Goal: Communication & Community: Answer question/provide support

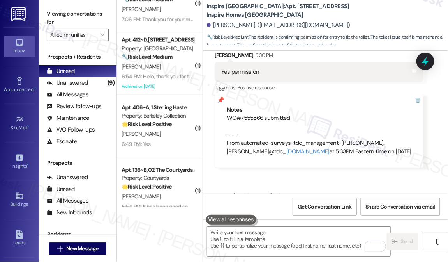
scroll to position [43, 0]
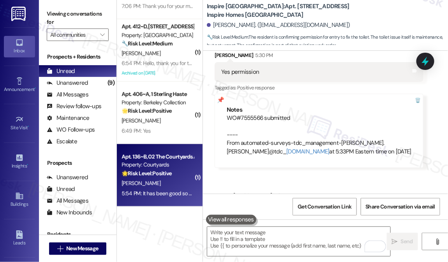
click at [156, 180] on div "[PERSON_NAME]" at bounding box center [158, 183] width 74 height 10
type textarea "Fetching suggested responses. Please feel free to read through the conversation…"
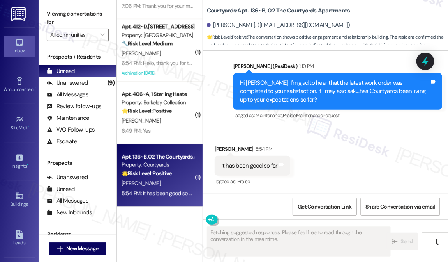
scroll to position [230, 0]
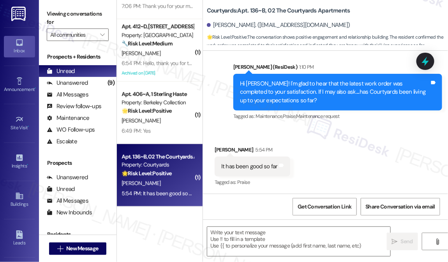
click at [328, 97] on div "Hi [PERSON_NAME]! I'm glad to hear that the latest work order was completed to …" at bounding box center [335, 92] width 190 height 25
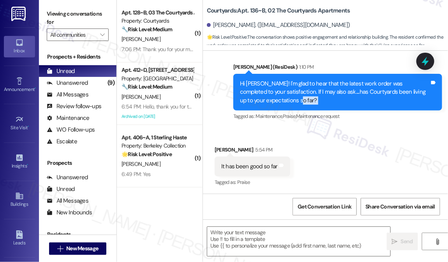
scroll to position [0, 0]
click at [41, 12] on div "Viewing conversations for All communities " at bounding box center [78, 24] width 78 height 49
click at [268, 239] on textarea at bounding box center [298, 241] width 183 height 29
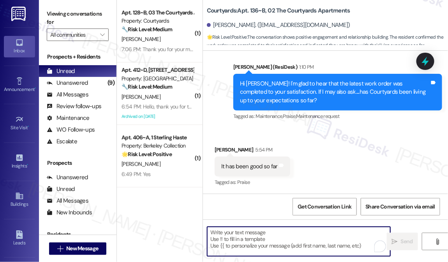
paste textarea "That’s awesome to hear, [PERSON_NAME]! Thank you! If you don’t mind, would you …"
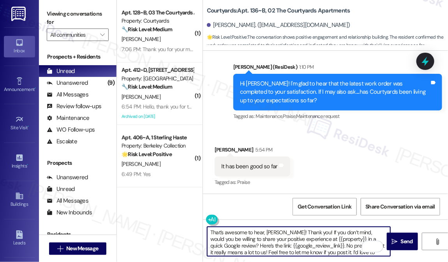
click at [227, 148] on div "[PERSON_NAME] 5:54 PM" at bounding box center [253, 150] width 76 height 11
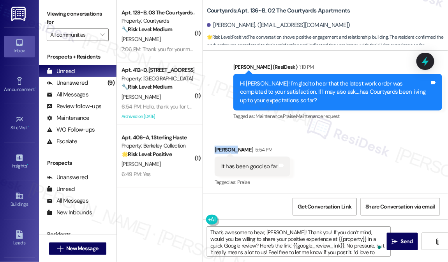
click at [227, 148] on div "[PERSON_NAME] 5:54 PM" at bounding box center [253, 150] width 76 height 11
copy div "[PERSON_NAME]"
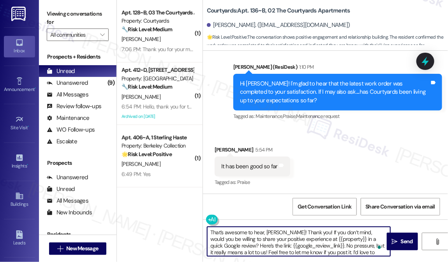
click at [275, 233] on textarea "That’s awesome to hear, [PERSON_NAME]! Thank you! If you don’t mind, would you …" at bounding box center [298, 241] width 183 height 29
paste textarea "kaansh"
drag, startPoint x: 300, startPoint y: 238, endPoint x: 334, endPoint y: 236, distance: 34.0
click at [335, 236] on textarea "That’s awesome to hear, [PERSON_NAME]! Thank you! If you don’t mind, would you …" at bounding box center [298, 241] width 183 height 29
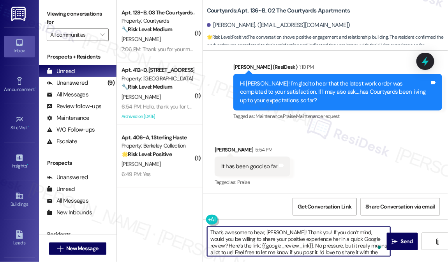
type textarea "That’s awesome to hear, [PERSON_NAME]! Thank you! If you don’t mind, would you …"
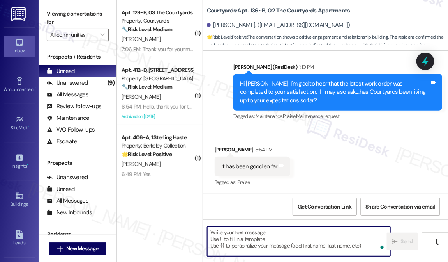
scroll to position [318, 0]
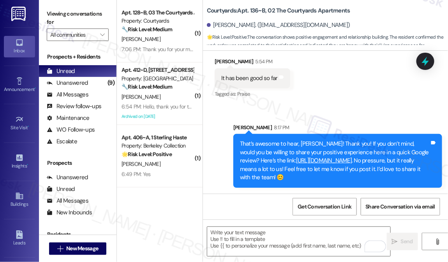
click at [281, 73] on div "It has been good so far Tags and notes" at bounding box center [253, 78] width 76 height 20
click at [275, 77] on div "It has been good so far" at bounding box center [249, 78] width 57 height 8
click at [280, 76] on icon at bounding box center [282, 77] width 5 height 4
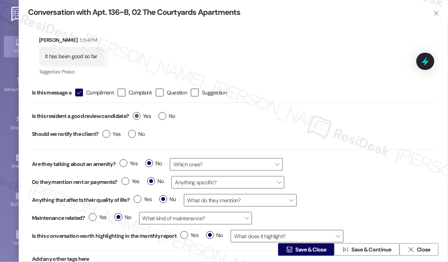
click at [137, 116] on label "Yes" at bounding box center [142, 116] width 18 height 8
click at [137, 116] on input "Yes" at bounding box center [142, 117] width 18 height 10
radio input "true"
click at [129, 133] on label "No" at bounding box center [136, 134] width 17 height 8
click at [129, 133] on input "No" at bounding box center [136, 135] width 17 height 10
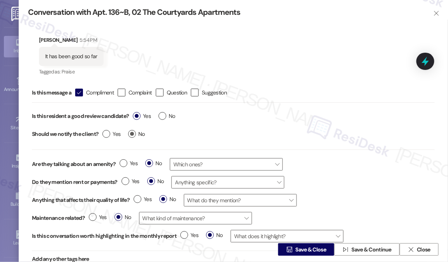
radio input "true"
click at [294, 248] on span "Save & Close" at bounding box center [311, 249] width 34 height 8
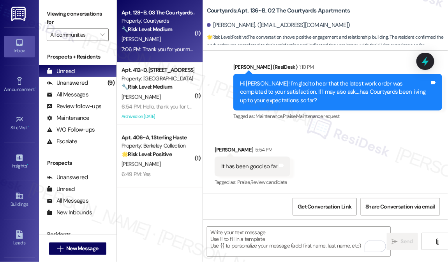
click at [160, 44] on div "7:06 PM: Thank you for your message. Our offices are currently closed, but we w…" at bounding box center [158, 49] width 74 height 10
type textarea "Fetching suggested responses. Please feel free to read through the conversation…"
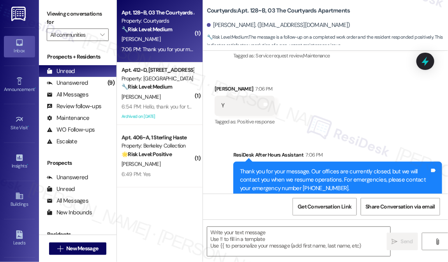
scroll to position [93, 0]
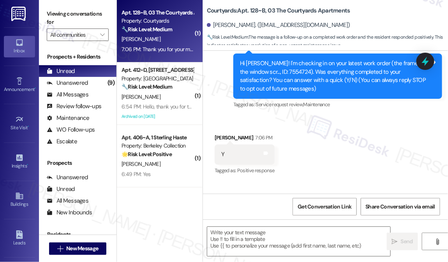
click at [326, 76] on div "Hi [PERSON_NAME]! I'm checking in on your latest work order (the frame of the w…" at bounding box center [335, 76] width 190 height 34
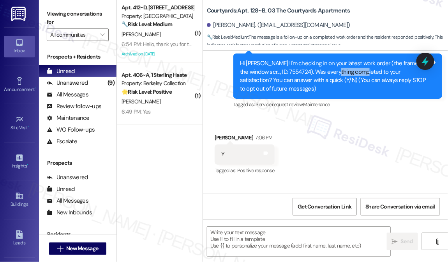
click at [326, 76] on div "Hi [PERSON_NAME]! I'm checking in on your latest work order (the frame of the w…" at bounding box center [335, 76] width 190 height 34
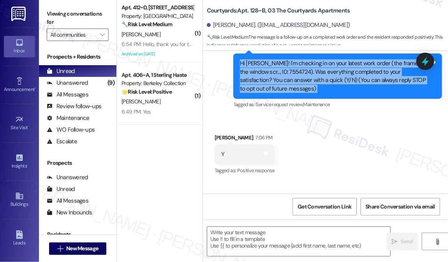
click at [326, 76] on div "Hi [PERSON_NAME]! I'm checking in on your latest work order (the frame of the w…" at bounding box center [335, 76] width 190 height 34
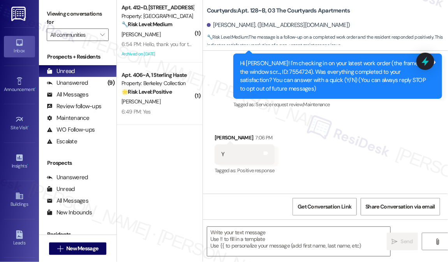
click at [43, 18] on div "Viewing conversations for All communities " at bounding box center [78, 24] width 78 height 49
click at [238, 242] on textarea at bounding box center [298, 241] width 183 height 29
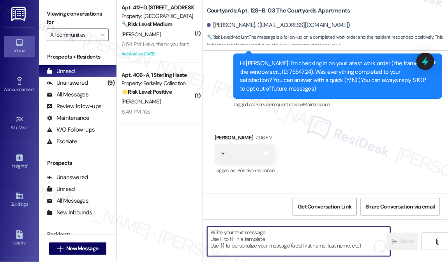
paste textarea "Hi {{first_name}}! I'm glad to hear that the latest work order was completed to…"
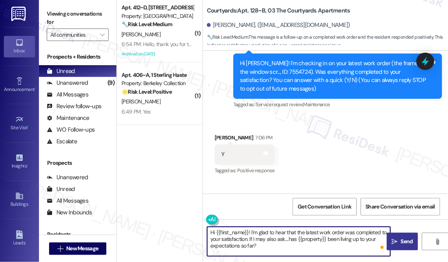
type textarea "Hi {{first_name}}! I'm glad to hear that the latest work order was completed to…"
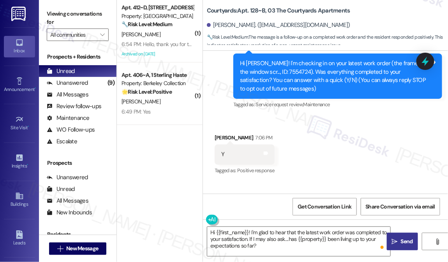
click at [391, 237] on span " Send" at bounding box center [403, 241] width 25 height 8
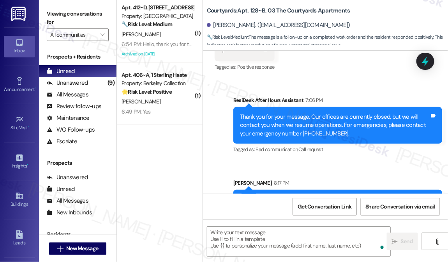
scroll to position [235, 0]
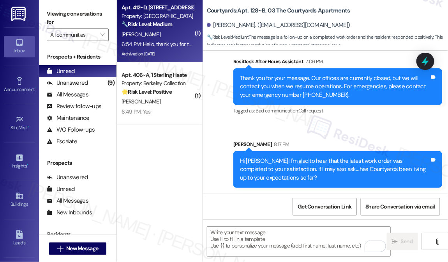
type textarea "Fetching suggested responses. Please feel free to read through the conversation…"
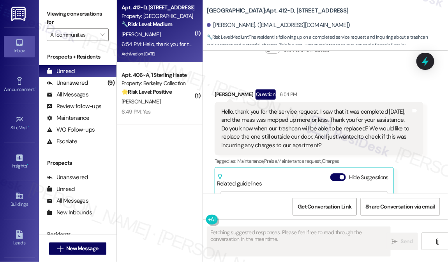
scroll to position [4803, 0]
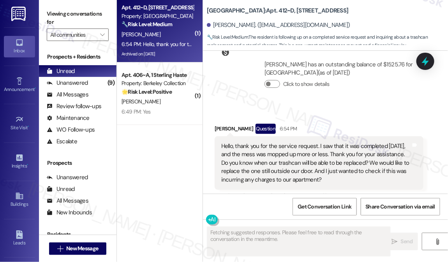
click at [272, 142] on div "Hello, thank you for the service request. I saw that it was completed [DATE], a…" at bounding box center [316, 163] width 190 height 42
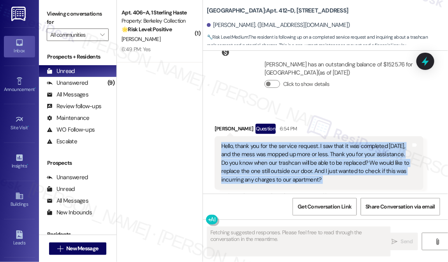
click at [272, 142] on div "Hello, thank you for the service request. I saw that it was completed [DATE], a…" at bounding box center [316, 163] width 190 height 42
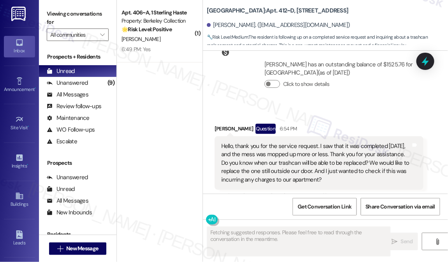
click at [325, 118] on div "Received via SMS [PERSON_NAME] Question 6:54 PM Hello, thank you for the servic…" at bounding box center [319, 226] width 221 height 217
click at [296, 142] on div "Hello, thank you for the service request. I saw that it was completed [DATE], a…" at bounding box center [316, 163] width 190 height 42
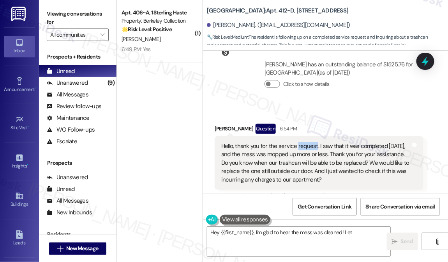
click at [296, 142] on div "Hello, thank you for the service request. I saw that it was completed [DATE], a…" at bounding box center [316, 163] width 190 height 42
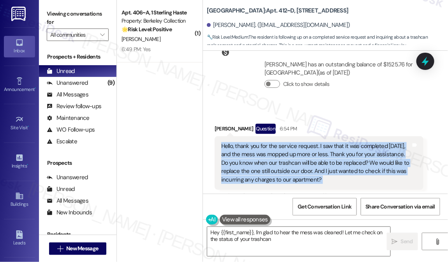
click at [296, 142] on div "Hello, thank you for the service request. I saw that it was completed [DATE], a…" at bounding box center [316, 163] width 190 height 42
type textarea "Hey {{first_name}}, I'm glad to hear the mess was cleaned! Let me check on the …"
click at [296, 142] on div "Hello, thank you for the service request. I saw that it was completed [DATE], a…" at bounding box center [316, 163] width 190 height 42
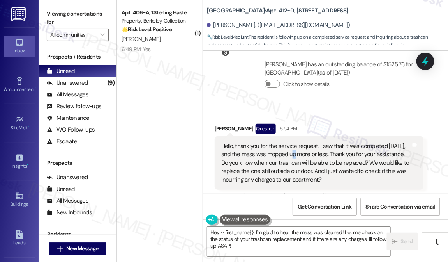
click at [296, 142] on div "Hello, thank you for the service request. I saw that it was completed [DATE], a…" at bounding box center [316, 163] width 190 height 42
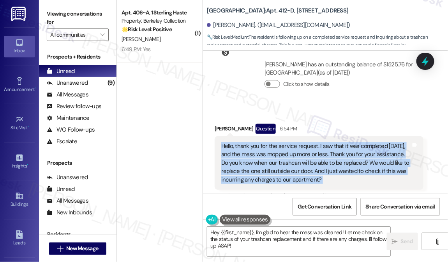
click at [296, 142] on div "Hello, thank you for the service request. I saw that it was completed [DATE], a…" at bounding box center [316, 163] width 190 height 42
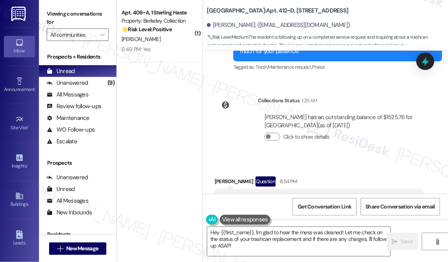
scroll to position [4732, 0]
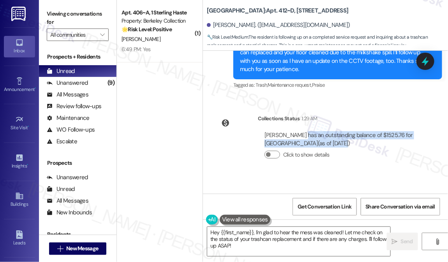
drag, startPoint x: 298, startPoint y: 103, endPoint x: 340, endPoint y: 111, distance: 43.7
click at [340, 131] on div "[PERSON_NAME] has an outstanding balance of $1525.76 for [GEOGRAPHIC_DATA] (as …" at bounding box center [341, 139] width 152 height 17
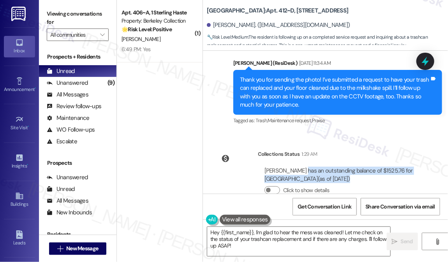
scroll to position [4626, 0]
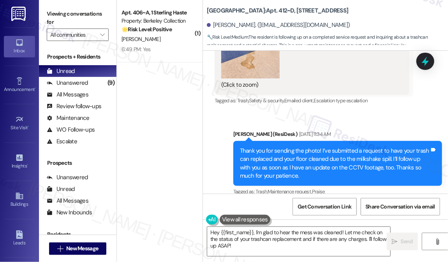
click at [286, 147] on div "Thank you for sending the photo! I’ve submitted a request to have your trash ca…" at bounding box center [335, 164] width 190 height 34
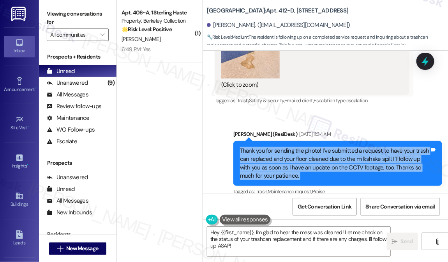
click at [286, 147] on div "Thank you for sending the photo! I’ve submitted a request to have your trash ca…" at bounding box center [335, 164] width 190 height 34
click at [366, 147] on div "Thank you for sending the photo! I’ve submitted a request to have your trash ca…" at bounding box center [335, 164] width 190 height 34
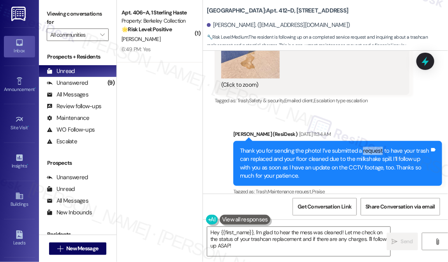
click at [366, 147] on div "Thank you for sending the photo! I’ve submitted a request to have your trash ca…" at bounding box center [335, 164] width 190 height 34
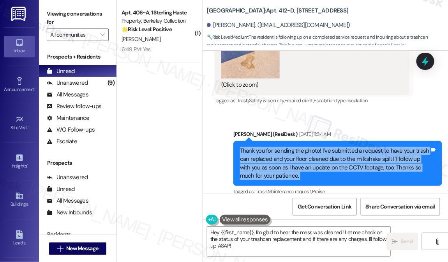
click at [366, 147] on div "Thank you for sending the photo! I’ve submitted a request to have your trash ca…" at bounding box center [335, 164] width 190 height 34
click at [301, 147] on div "Thank you for sending the photo! I’ve submitted a request to have your trash ca…" at bounding box center [335, 164] width 190 height 34
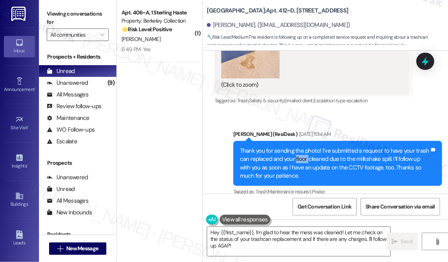
click at [301, 147] on div "Thank you for sending the photo! I’ve submitted a request to have your trash ca…" at bounding box center [335, 164] width 190 height 34
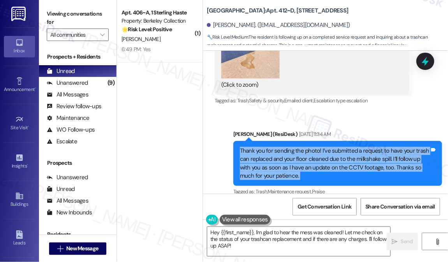
click at [301, 147] on div "Thank you for sending the photo! I’ve submitted a request to have your trash ca…" at bounding box center [335, 164] width 190 height 34
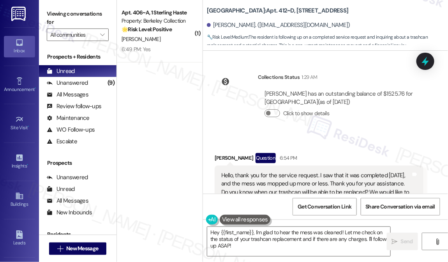
scroll to position [4732, 0]
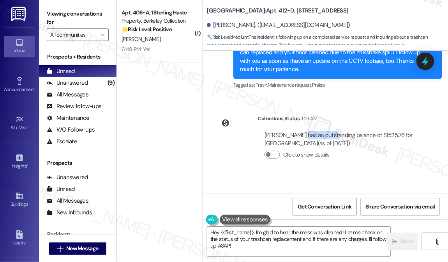
drag, startPoint x: 298, startPoint y: 99, endPoint x: 330, endPoint y: 101, distance: 32.0
click at [329, 131] on div "[PERSON_NAME] has an outstanding balance of $1525.76 for [GEOGRAPHIC_DATA] (as …" at bounding box center [341, 139] width 152 height 17
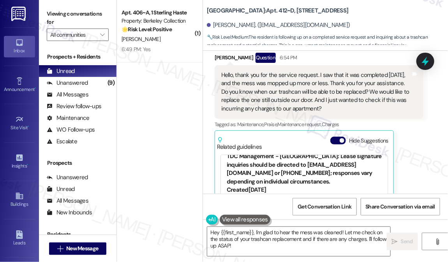
scroll to position [177, 0]
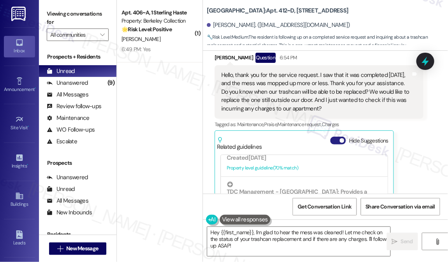
drag, startPoint x: 336, startPoint y: 97, endPoint x: 337, endPoint y: 103, distance: 5.2
click at [337, 133] on div "Related guidelines Hide Suggestions" at bounding box center [304, 142] width 175 height 18
drag, startPoint x: 337, startPoint y: 103, endPoint x: 334, endPoint y: 112, distance: 9.5
click at [337, 136] on button "Hide Suggestions" at bounding box center [339, 140] width 16 height 8
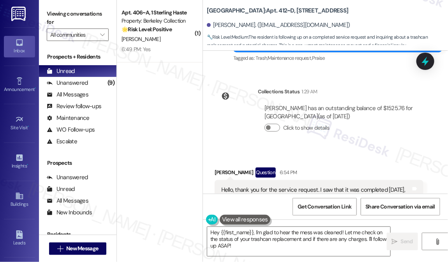
scroll to position [4769, 0]
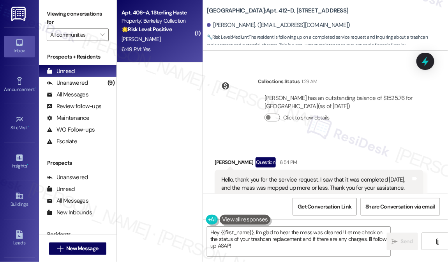
click at [157, 41] on div "[PERSON_NAME]" at bounding box center [158, 39] width 74 height 10
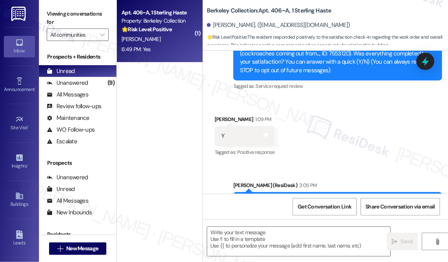
type textarea "Fetching suggested responses. Please feel free to read through the conversation…"
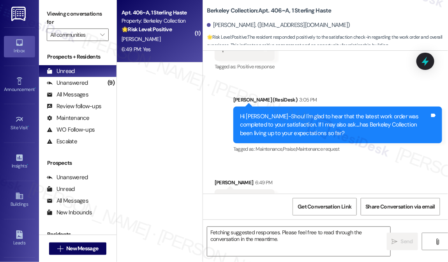
scroll to position [230, 0]
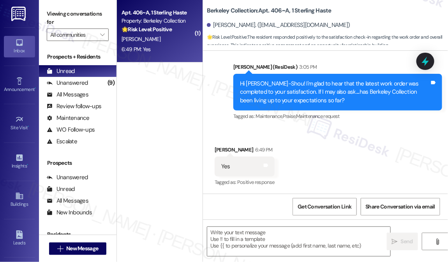
click at [346, 87] on div "Hi [PERSON_NAME]-Shou! I'm glad to hear that the latest work order was complete…" at bounding box center [335, 92] width 190 height 25
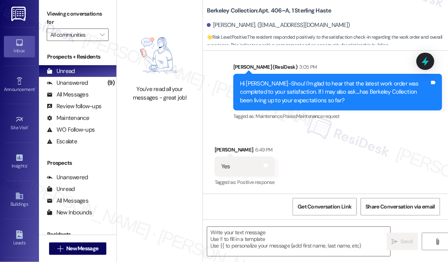
click at [47, 16] on label "Viewing conversations for" at bounding box center [78, 18] width 62 height 21
click at [227, 240] on textarea at bounding box center [298, 241] width 183 height 29
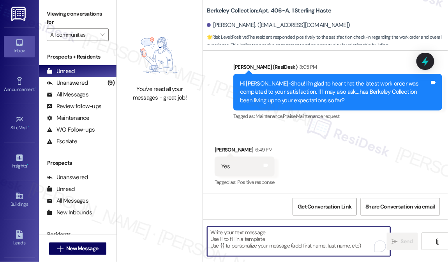
paste textarea "That’s awesome to hear, [PERSON_NAME]! Thank you! If you don’t mind, would you …"
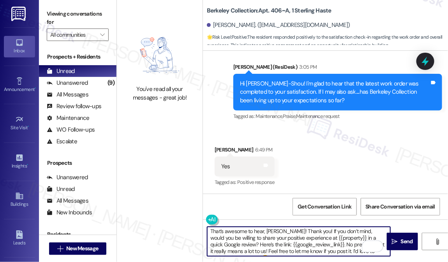
scroll to position [0, 0]
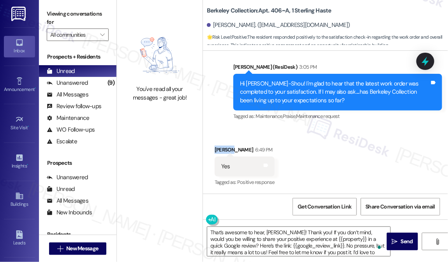
drag, startPoint x: 213, startPoint y: 148, endPoint x: 233, endPoint y: 148, distance: 20.7
click at [233, 148] on div "Received via SMS [PERSON_NAME] 6:49 PM Yes Tags and notes Tagged as: Positive r…" at bounding box center [245, 167] width 72 height 54
copy div "[PERSON_NAME]"
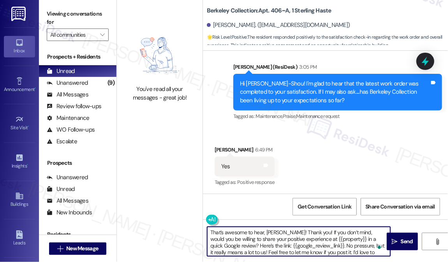
click at [270, 231] on textarea "That’s awesome to hear, [PERSON_NAME]! Thank you! If you don’t mind, would you …" at bounding box center [298, 241] width 183 height 29
paste textarea "[PERSON_NAME]"
drag, startPoint x: 301, startPoint y: 240, endPoint x: 336, endPoint y: 236, distance: 35.4
click at [336, 236] on textarea "That’s awesome to hear, [PERSON_NAME]! Thank you! If you don’t mind, would you …" at bounding box center [298, 241] width 183 height 29
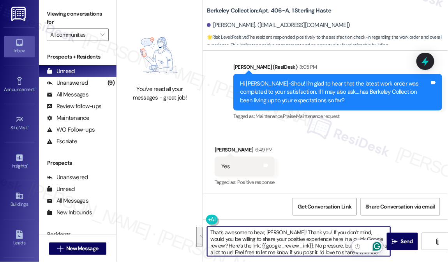
drag, startPoint x: 369, startPoint y: 237, endPoint x: 379, endPoint y: 249, distance: 15.5
click at [379, 249] on html "Inbox Go to Inbox Announcement • Send A Text Announcement Site Visit • Go to Si…" at bounding box center [224, 131] width 448 height 262
click at [353, 253] on div at bounding box center [370, 247] width 36 height 16
click at [328, 249] on textarea "That’s awesome to hear, [PERSON_NAME]! Thank you! If you don’t mind, would you …" at bounding box center [298, 241] width 183 height 29
click at [280, 246] on textarea "That’s awesome to hear, [PERSON_NAME]! Thank you! If you don’t mind, would you …" at bounding box center [298, 241] width 183 height 29
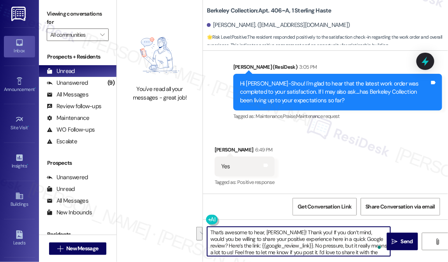
drag, startPoint x: 281, startPoint y: 246, endPoint x: 370, endPoint y: 237, distance: 90.1
click at [370, 237] on textarea "That’s awesome to hear, [PERSON_NAME]! Thank you! If you don’t mind, would you …" at bounding box center [298, 241] width 183 height 29
drag, startPoint x: 298, startPoint y: 249, endPoint x: 299, endPoint y: 244, distance: 5.8
click at [299, 244] on textarea "That’s awesome to hear, [PERSON_NAME]! Thank you! If you don’t mind, would you …" at bounding box center [298, 241] width 183 height 29
type textarea "That’s awesome to hear, [PERSON_NAME]! Thank you! If you don’t mind, would you …"
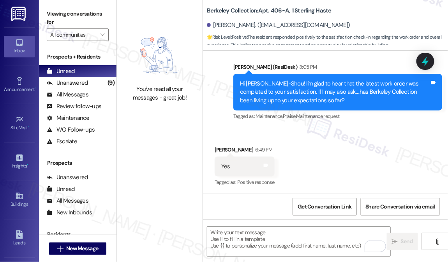
click at [46, 12] on div "Viewing conversations for All communities " at bounding box center [78, 24] width 78 height 49
click at [250, 236] on textarea "To enrich screen reader interactions, please activate Accessibility in Grammarl…" at bounding box center [298, 241] width 183 height 29
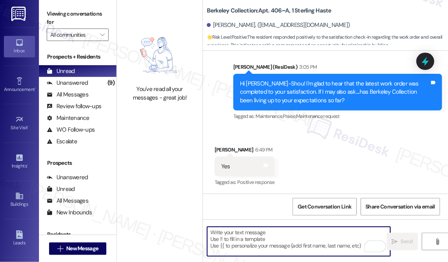
paste textarea "That’s wonderful to hear, [PERSON_NAME], thank you! 💛 If you’re comfortable, wo…"
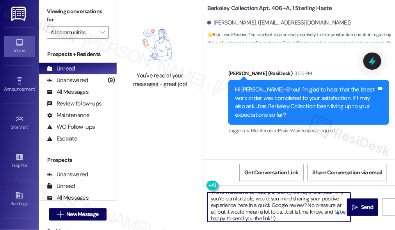
scroll to position [1, 0]
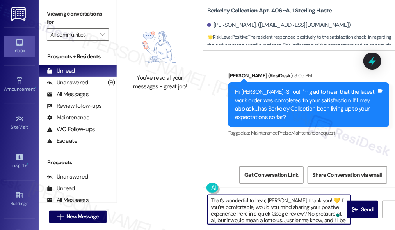
click at [280, 201] on textarea "That’s wonderful to hear, [PERSON_NAME], thank you! 💛 If you’re comfortable, wo…" at bounding box center [278, 209] width 143 height 29
click at [266, 198] on textarea "That’s wonderful to hear, [PERSON_NAME], thank you! 💛 If you’re comfortable, wo…" at bounding box center [278, 209] width 143 height 29
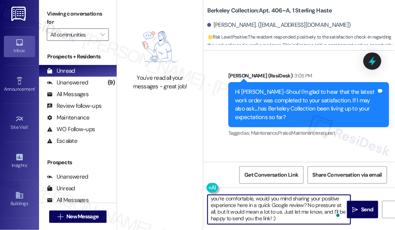
click at [266, 223] on textarea "That’s wonderful to hear, [PERSON_NAME], thank you! 💛 If you’re comfortable, wo…" at bounding box center [278, 209] width 143 height 29
type textarea "That’s wonderful to hear, [PERSON_NAME], thank you! 💛 If you’re comfortable, wo…"
click at [363, 205] on button " Send" at bounding box center [362, 210] width 31 height 18
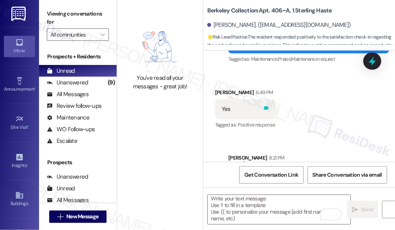
click at [264, 105] on icon at bounding box center [266, 108] width 6 height 6
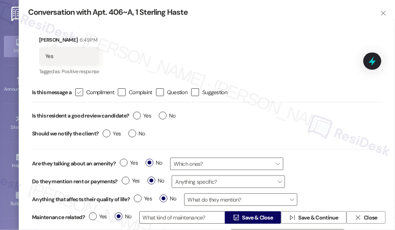
click at [81, 89] on div " Compliment" at bounding box center [92, 93] width 43 height 8
click at [80, 94] on icon "" at bounding box center [78, 93] width 5 height 8
click at [76, 94] on input " Compliment" at bounding box center [73, 92] width 5 height 5
checkbox input "true"
click at [142, 119] on span "Yes" at bounding box center [142, 116] width 18 height 8
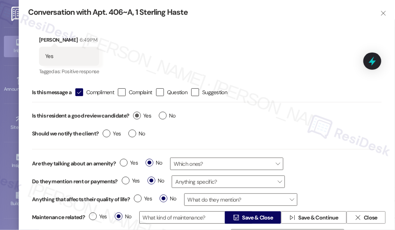
click at [142, 119] on input "Yes" at bounding box center [142, 117] width 18 height 10
radio input "true"
click at [134, 136] on label "No" at bounding box center [136, 134] width 17 height 8
click at [134, 136] on input "No" at bounding box center [136, 135] width 17 height 10
radio input "true"
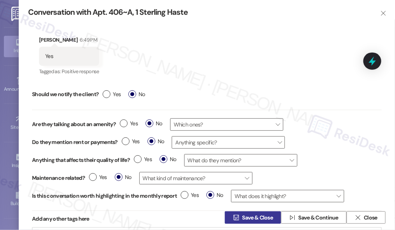
click at [242, 218] on span "Save & Close" at bounding box center [257, 218] width 31 height 8
